Goal: Task Accomplishment & Management: Manage account settings

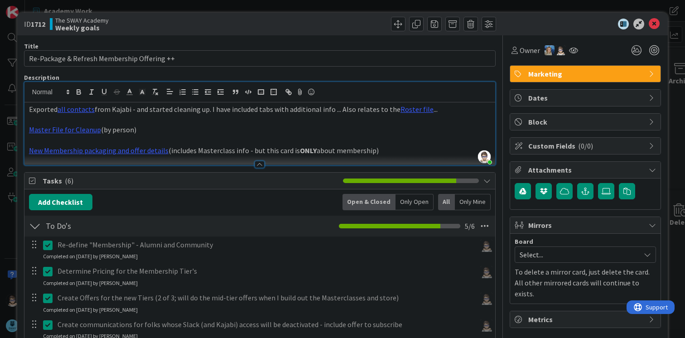
scroll to position [319, 0]
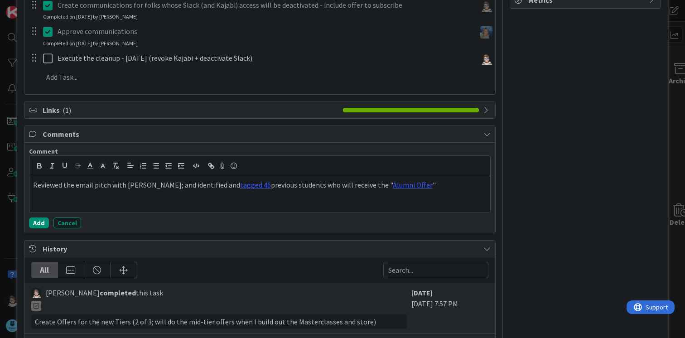
click at [421, 187] on p "Reviewed the email pitch with Marina; and identified and tagged 46 previous stu…" at bounding box center [259, 185] width 453 height 10
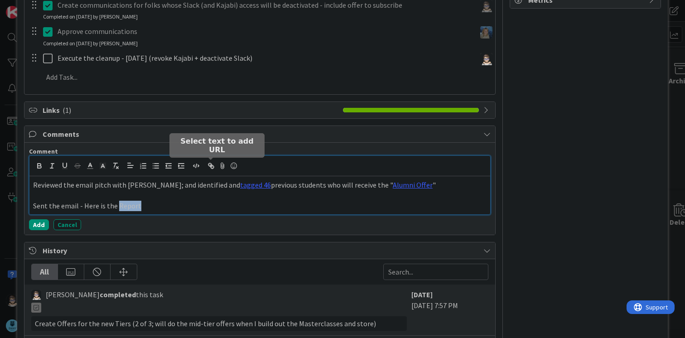
click at [211, 166] on icon "button" at bounding box center [212, 166] width 3 height 3
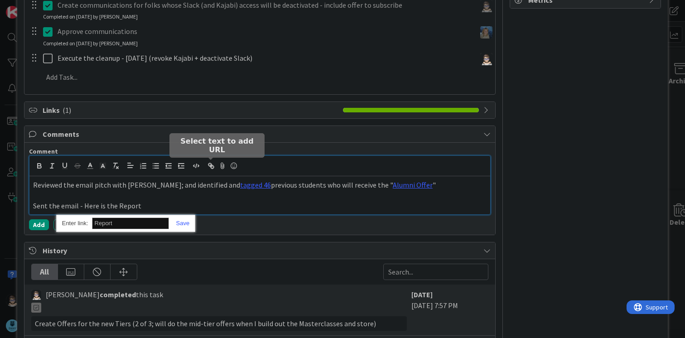
paste input "https://app.kajabi.com/admin/email_broadcasts/2156314999/report?page=2"
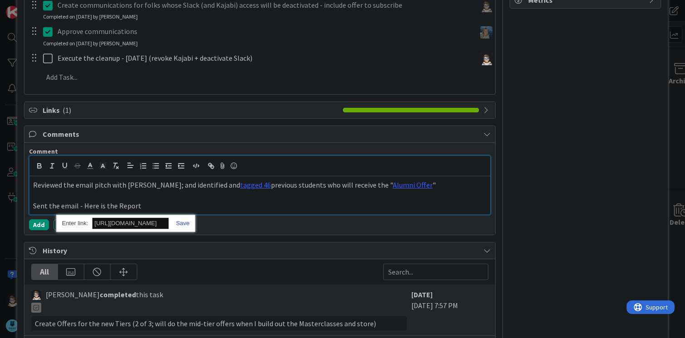
type input "https://app.kajabi.com/admin/email_broadcasts/2156314999/report?page=2"
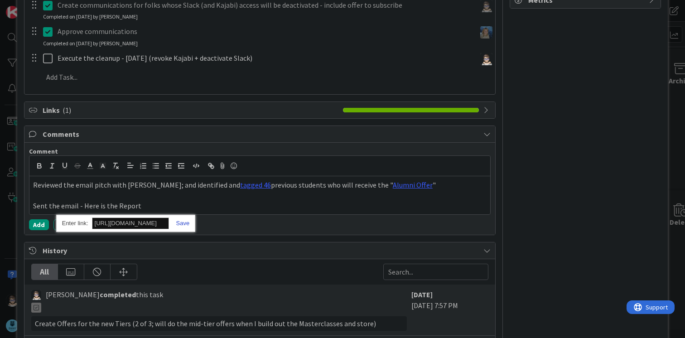
scroll to position [0, 0]
click at [186, 225] on link at bounding box center [179, 223] width 21 height 7
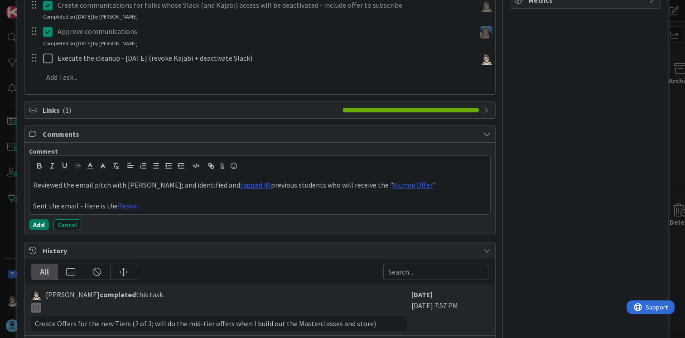
click at [38, 225] on button "Add" at bounding box center [39, 224] width 20 height 11
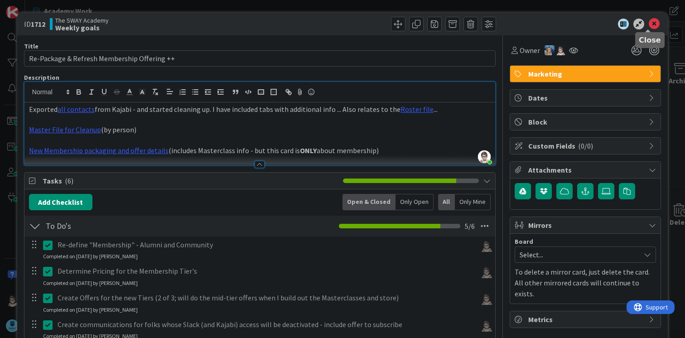
click at [649, 24] on icon at bounding box center [653, 24] width 11 height 11
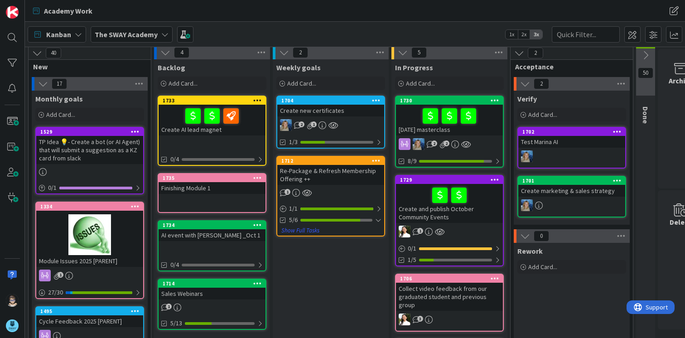
click at [649, 24] on div "Kanban The SWAY Academy 1x 2x 3x" at bounding box center [355, 34] width 660 height 25
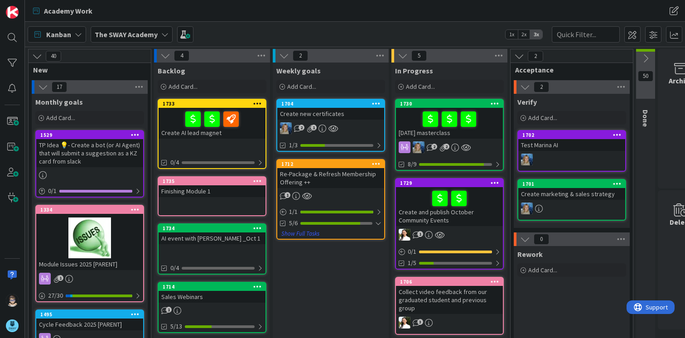
click at [341, 167] on div "1712 Move to Top Move to Bottom Assign Labels... Assign Tokens... Link Card... …" at bounding box center [330, 164] width 107 height 8
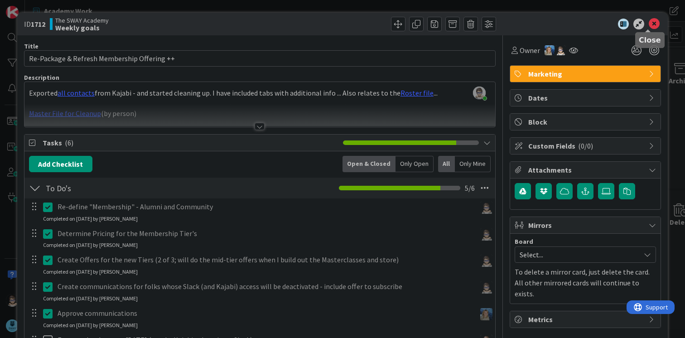
click at [648, 22] on icon at bounding box center [653, 24] width 11 height 11
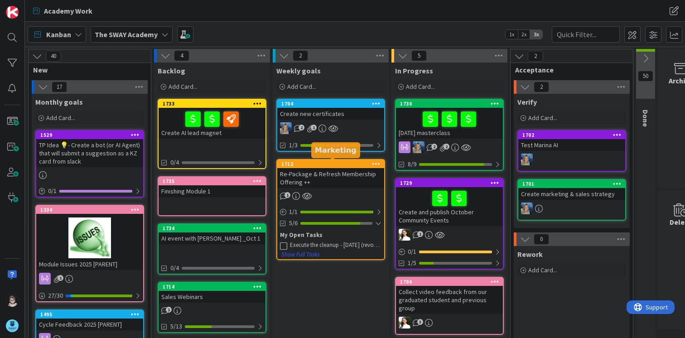
click at [328, 163] on div "1712" at bounding box center [332, 164] width 103 height 6
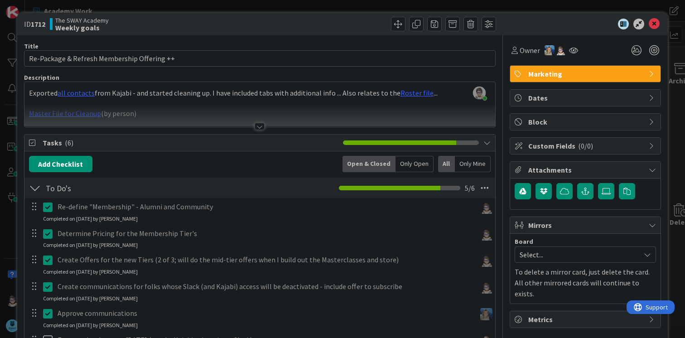
click at [641, 97] on div "Dates" at bounding box center [585, 98] width 150 height 16
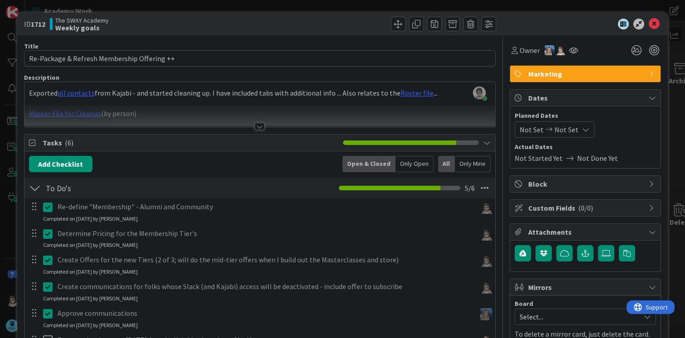
click at [543, 129] on icon at bounding box center [548, 129] width 11 height 6
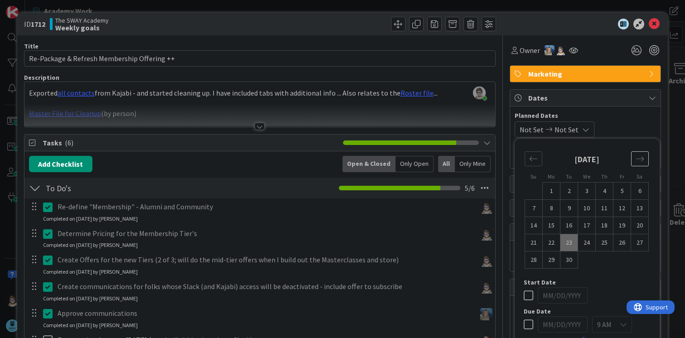
click at [635, 160] on icon "Move forward to switch to the next month." at bounding box center [639, 158] width 9 height 9
click at [619, 188] on td "3" at bounding box center [622, 190] width 18 height 17
type input "[DATE]"
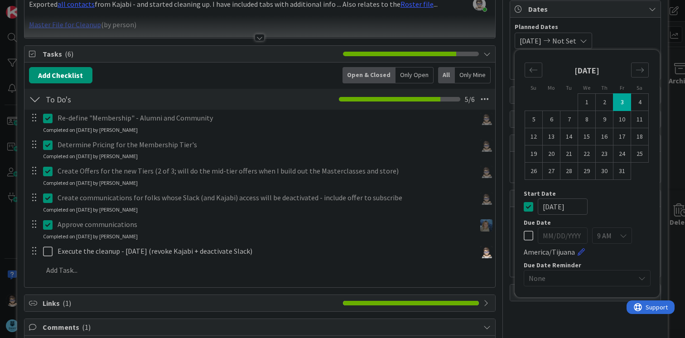
scroll to position [90, 0]
click at [523, 233] on icon at bounding box center [528, 234] width 10 height 11
type input "10/04/2025"
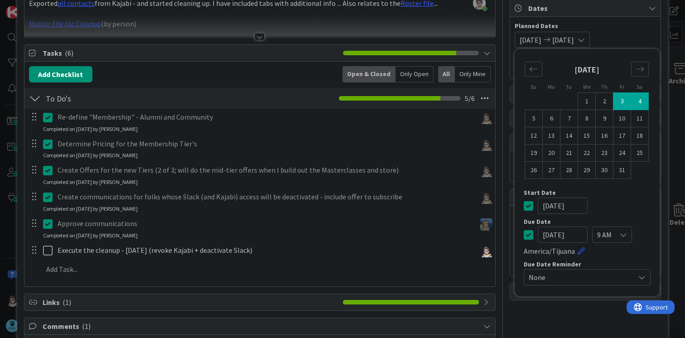
click at [544, 204] on input "[DATE]" at bounding box center [562, 205] width 50 height 16
click at [523, 207] on icon at bounding box center [528, 205] width 10 height 11
click at [613, 101] on td "3" at bounding box center [622, 101] width 18 height 17
type input "[DATE]"
click at [619, 235] on icon at bounding box center [622, 234] width 7 height 7
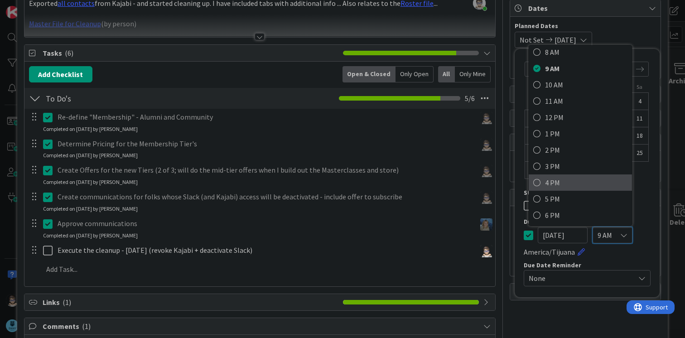
scroll to position [136, 0]
click at [533, 197] on icon at bounding box center [536, 199] width 7 height 14
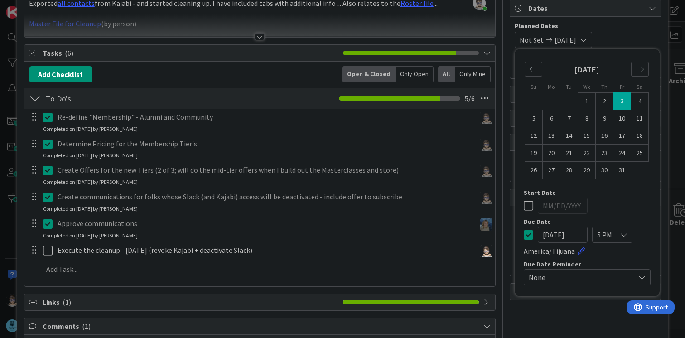
click at [638, 274] on icon at bounding box center [641, 276] width 7 height 7
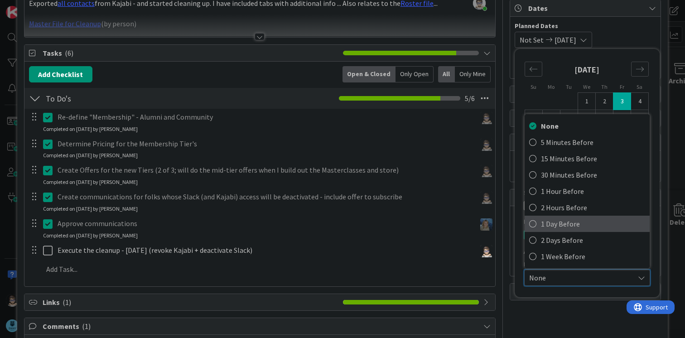
click at [584, 224] on span "1 Day Before" at bounding box center [593, 224] width 104 height 14
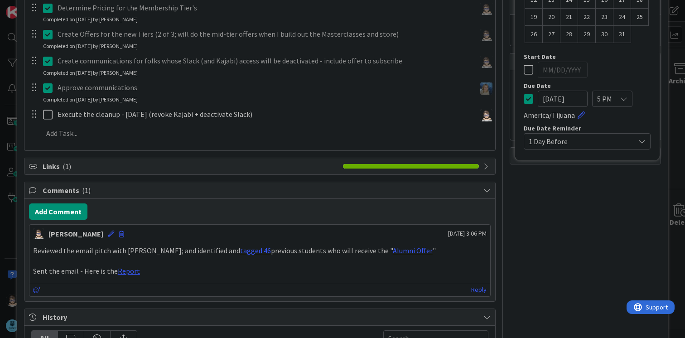
scroll to position [226, 0]
click at [589, 236] on div "Owner Marketing Dates Planned Dates Not Set 10/03/2025 Su Mo Tu We Th Fr Sa Sep…" at bounding box center [584, 223] width 151 height 828
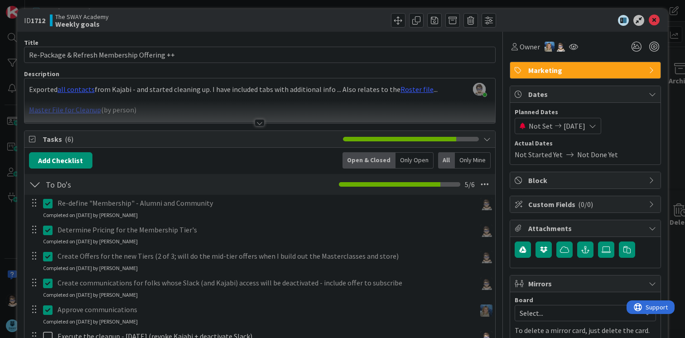
scroll to position [0, 0]
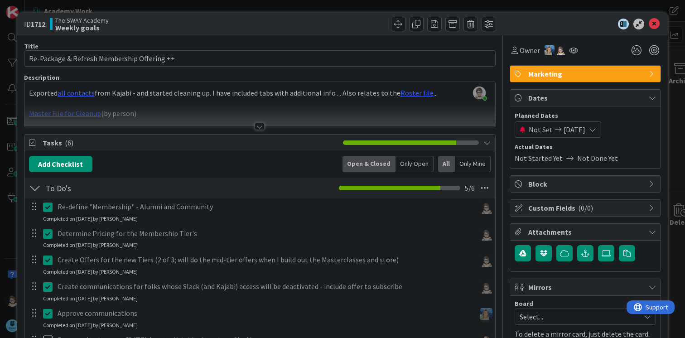
click at [596, 130] on icon at bounding box center [592, 129] width 7 height 7
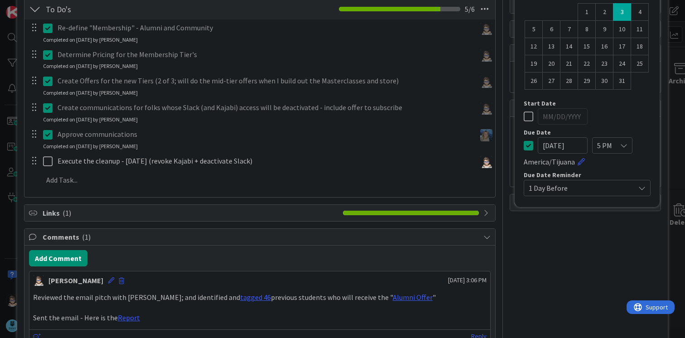
scroll to position [181, 0]
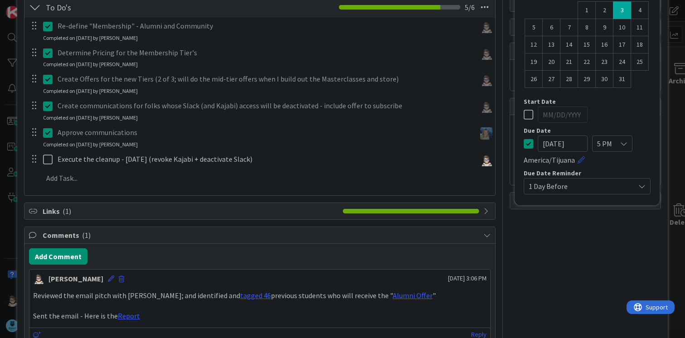
click at [577, 161] on link at bounding box center [580, 159] width 7 height 7
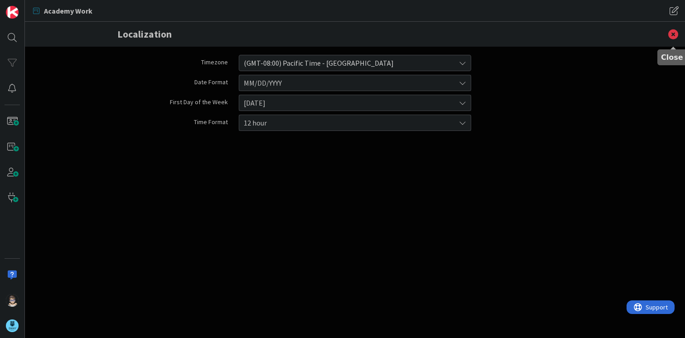
click at [671, 32] on icon at bounding box center [673, 34] width 24 height 25
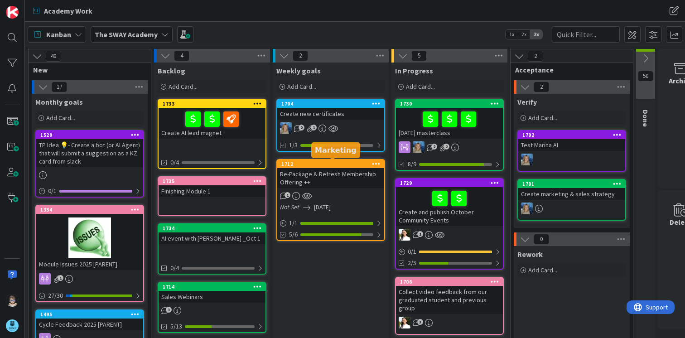
click at [340, 163] on div "1712" at bounding box center [332, 164] width 103 height 6
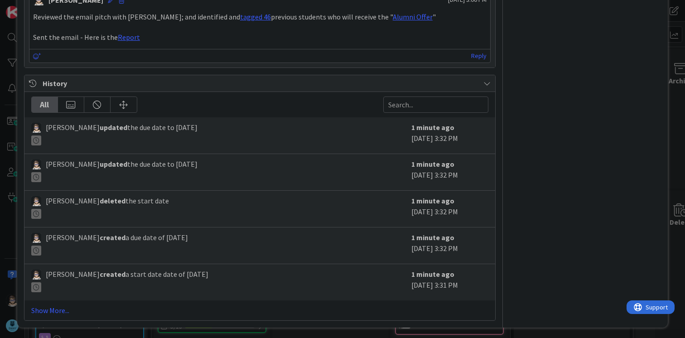
scroll to position [461, 0]
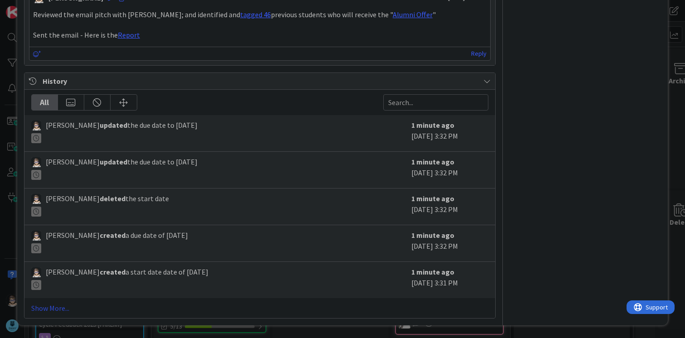
click at [53, 310] on link "Show More..." at bounding box center [259, 307] width 457 height 11
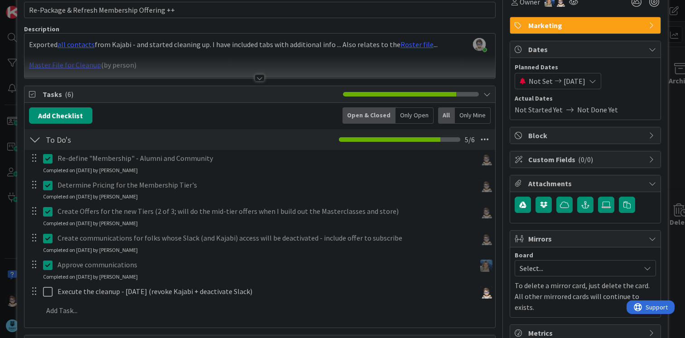
scroll to position [0, 0]
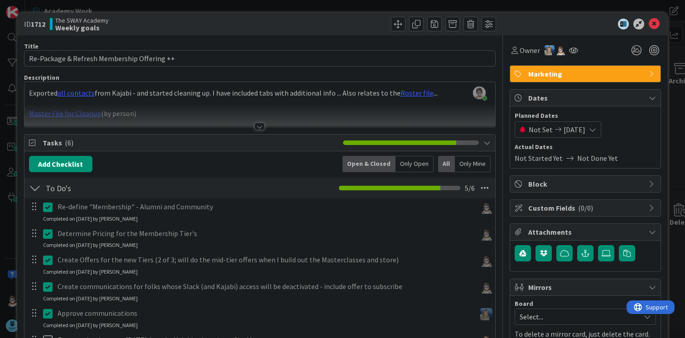
click at [530, 132] on span "Not Set" at bounding box center [540, 129] width 24 height 11
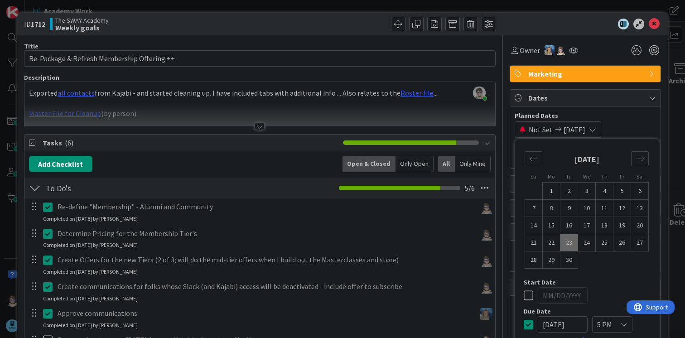
click at [523, 295] on icon at bounding box center [528, 295] width 10 height 11
click at [614, 225] on td "19" at bounding box center [622, 225] width 18 height 17
type input "[DATE]"
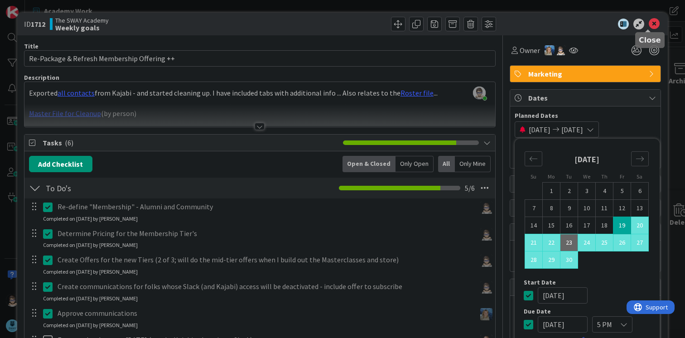
click at [648, 24] on icon at bounding box center [653, 24] width 11 height 11
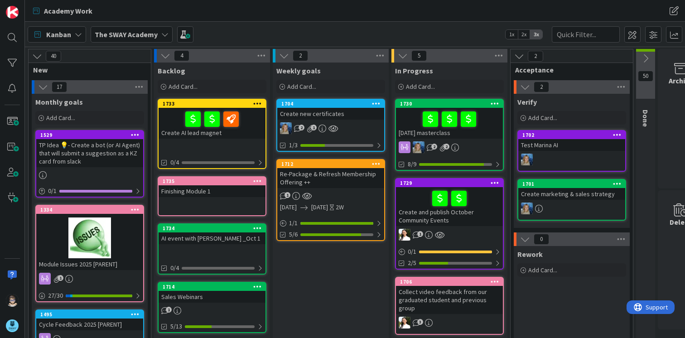
click at [467, 186] on div "1729" at bounding box center [449, 183] width 107 height 8
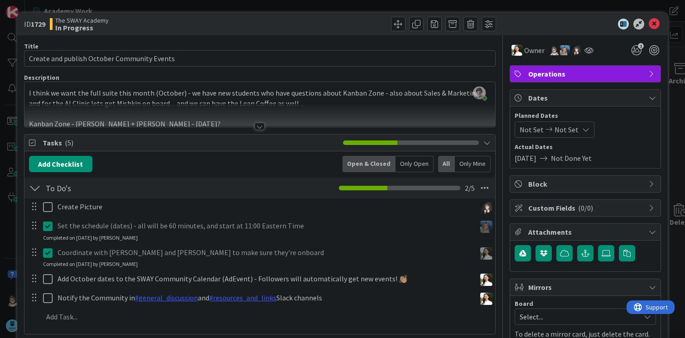
click at [257, 125] on div at bounding box center [259, 126] width 10 height 7
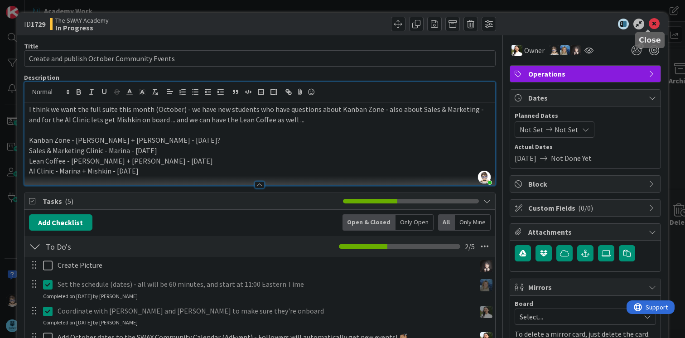
click at [649, 24] on icon at bounding box center [653, 24] width 11 height 11
